Goal: Information Seeking & Learning: Learn about a topic

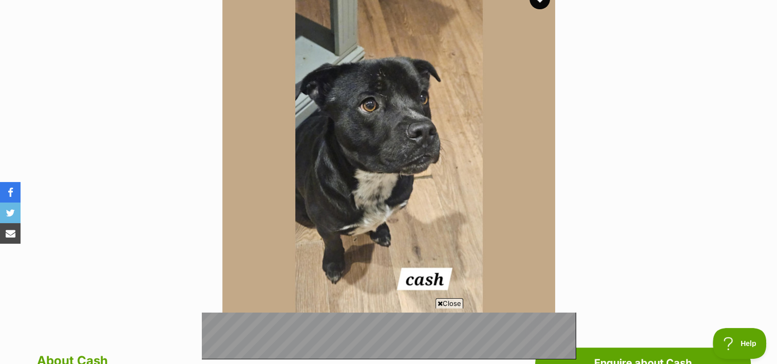
scroll to position [216, 0]
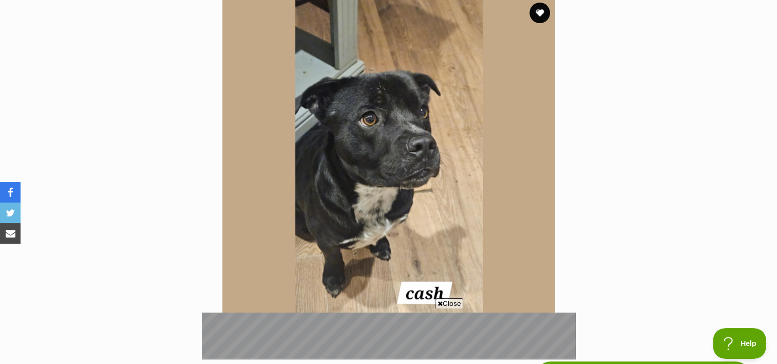
click at [421, 153] on img at bounding box center [388, 163] width 333 height 333
click at [488, 162] on img at bounding box center [388, 163] width 333 height 333
click at [438, 303] on icon at bounding box center [440, 303] width 5 height 7
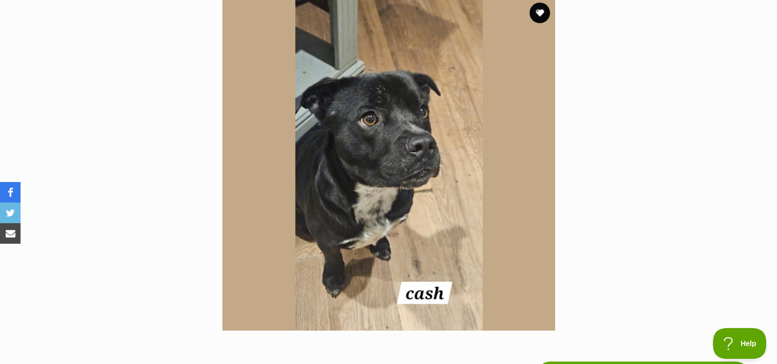
scroll to position [0, 0]
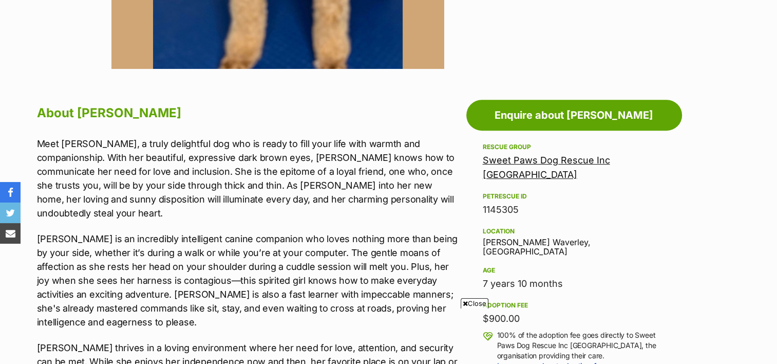
scroll to position [485, 0]
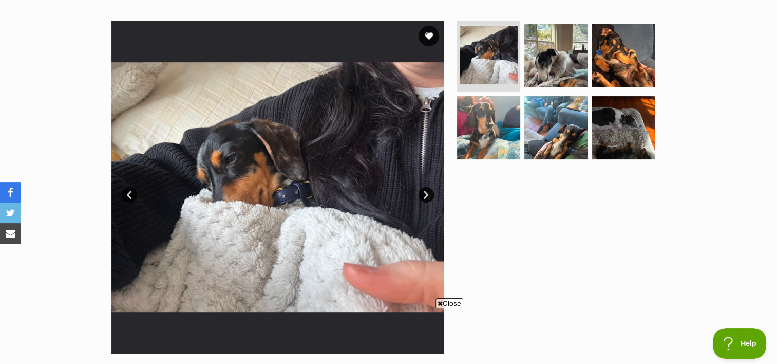
scroll to position [191, 0]
